Goal: Task Accomplishment & Management: Manage account settings

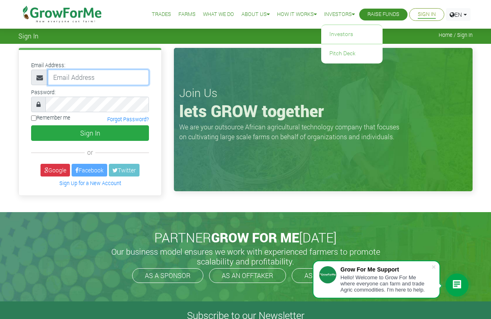
type input "233547543357@growforme.com"
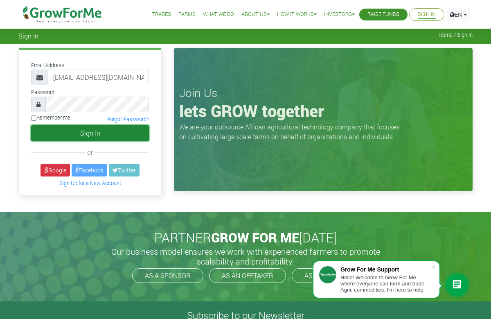
click at [126, 133] on button "Sign In" at bounding box center [90, 133] width 118 height 16
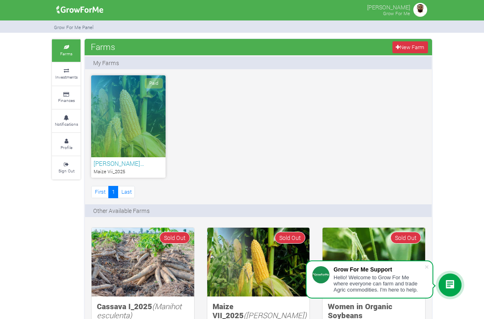
click at [94, 166] on h6 "[PERSON_NAME]…" at bounding box center [129, 163] width 70 height 7
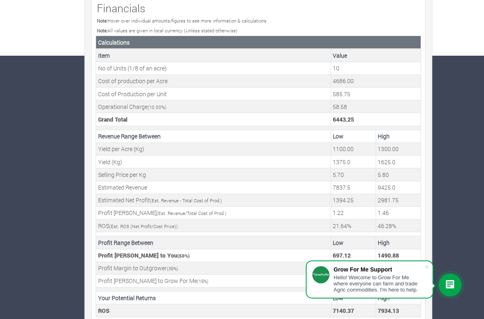
scroll to position [276, 0]
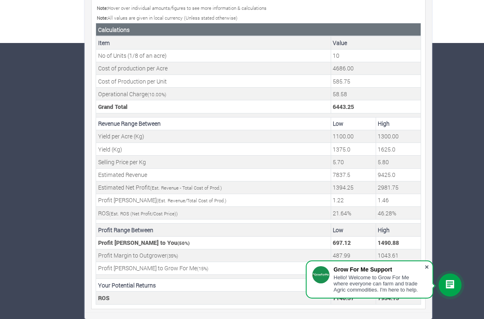
click at [427, 266] on span at bounding box center [427, 267] width 8 height 8
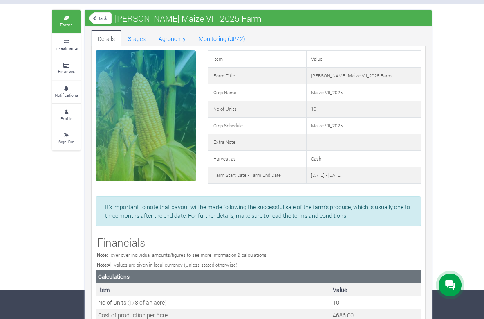
scroll to position [0, 0]
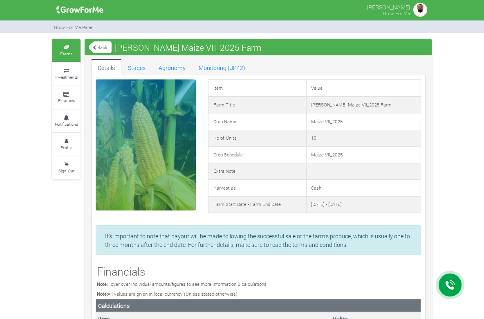
click at [89, 45] on link "Back" at bounding box center [100, 46] width 23 height 13
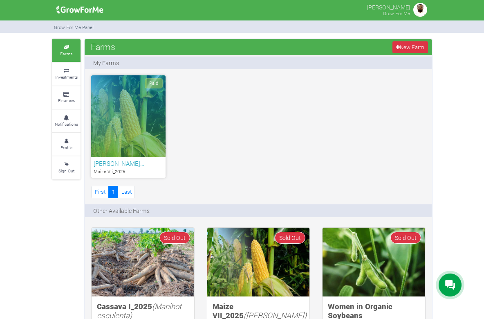
click at [429, 11] on img at bounding box center [420, 10] width 16 height 16
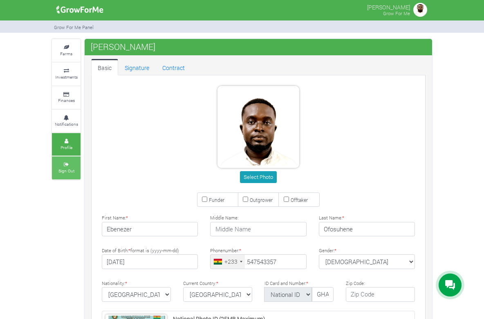
click at [52, 164] on link "Sign Out" at bounding box center [66, 167] width 29 height 22
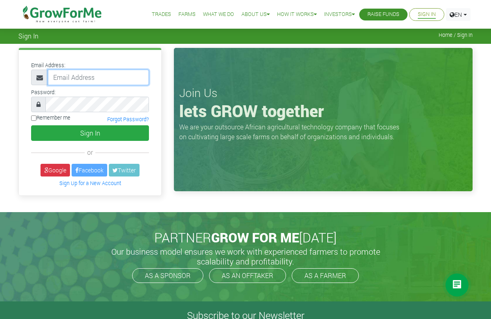
type input "ebenoffosuhene@gmail.com"
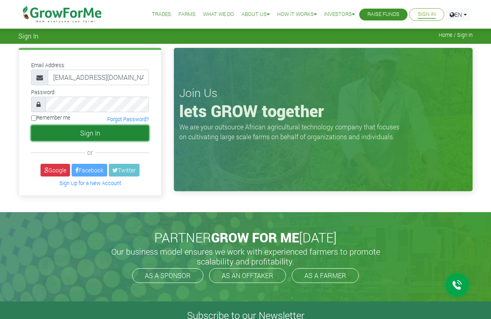
click at [100, 132] on button "Sign In" at bounding box center [90, 133] width 118 height 16
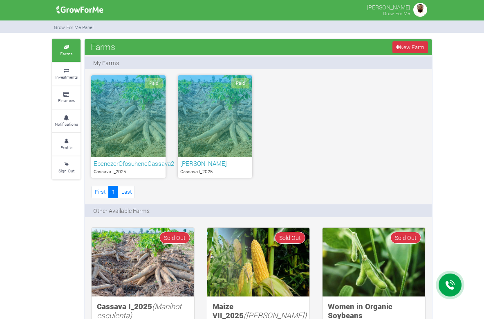
click at [94, 163] on h6 "EbenezerOfosuheneCassava2" at bounding box center [129, 163] width 70 height 7
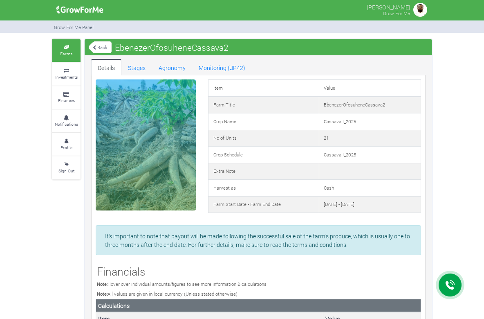
click at [429, 8] on img at bounding box center [420, 10] width 16 height 16
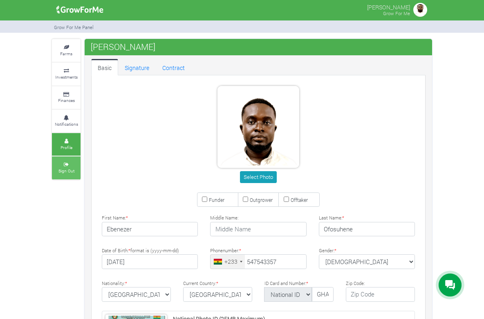
click at [58, 169] on small "Sign Out" at bounding box center [66, 171] width 16 height 6
